Goal: Task Accomplishment & Management: Manage account settings

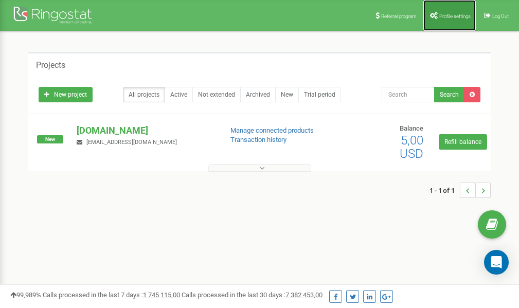
click at [454, 13] on span "Profile settings" at bounding box center [455, 16] width 31 height 6
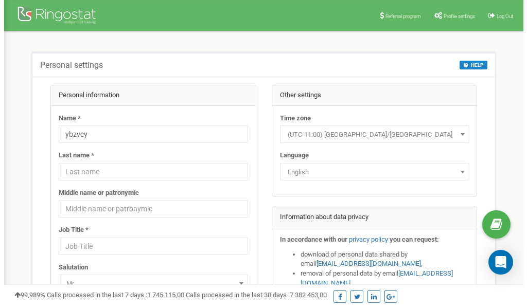
scroll to position [51, 0]
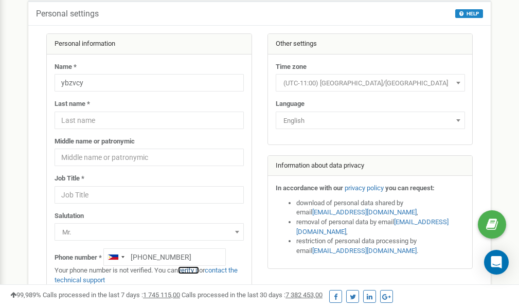
click at [189, 270] on link "verify it" at bounding box center [188, 271] width 21 height 8
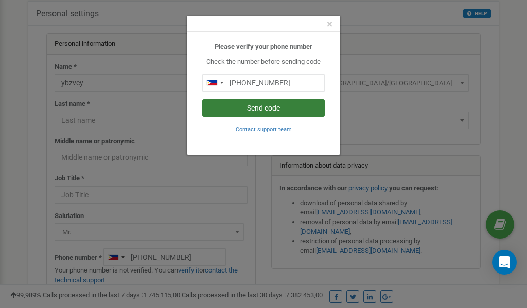
click at [262, 111] on button "Send code" at bounding box center [263, 107] width 122 height 17
